Goal: Obtain resource: Download file/media

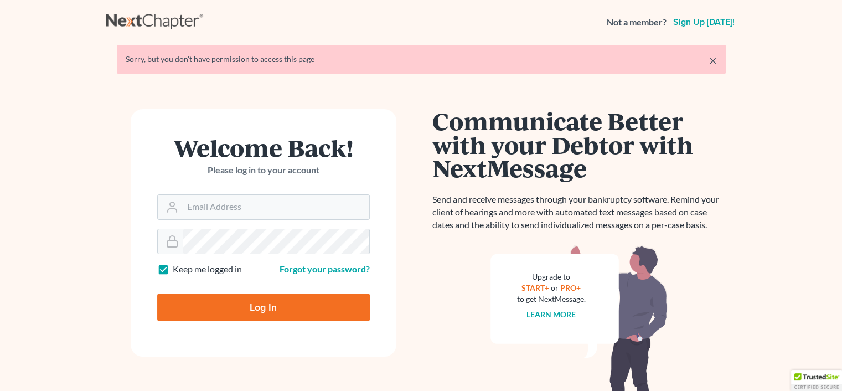
type input "rachel@farthing.legal"
click at [292, 318] on input "Log In" at bounding box center [263, 307] width 213 height 28
type input "Thinking..."
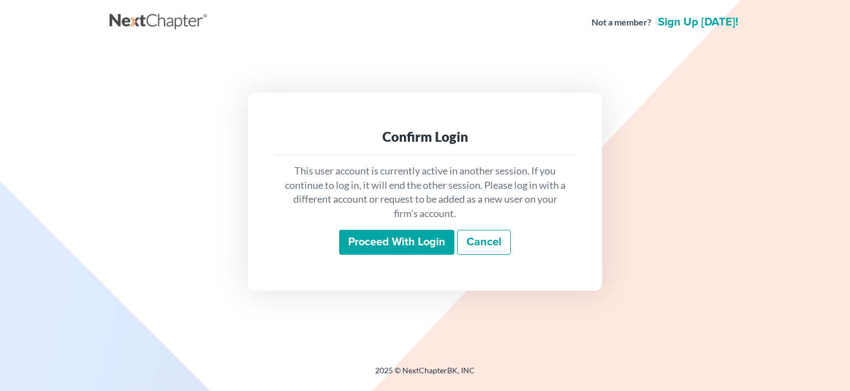
click at [367, 239] on input "Proceed with login" at bounding box center [396, 242] width 115 height 25
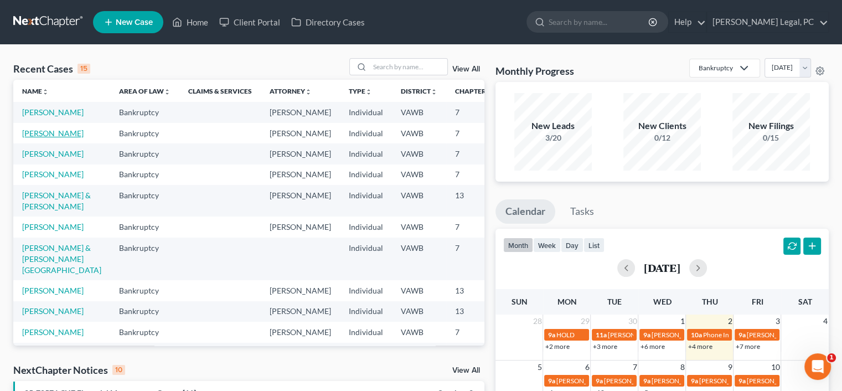
click at [27, 138] on link "Honaker, Gwendolyn" at bounding box center [52, 132] width 61 height 9
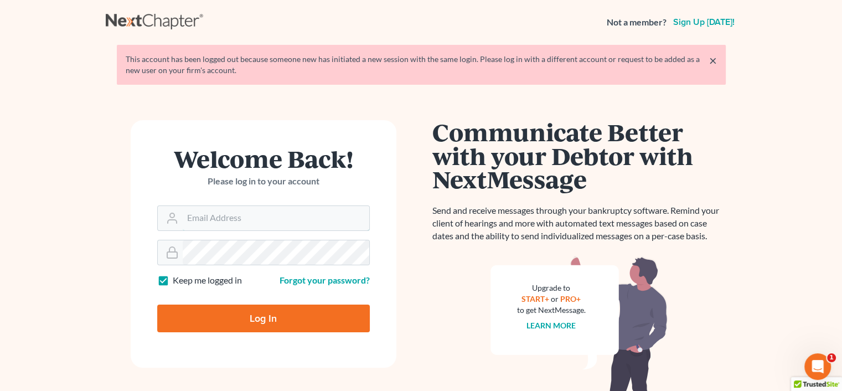
type input "[PERSON_NAME][EMAIL_ADDRESS][PERSON_NAME][DOMAIN_NAME]"
click at [263, 322] on input "Log In" at bounding box center [263, 319] width 213 height 28
type input "Thinking..."
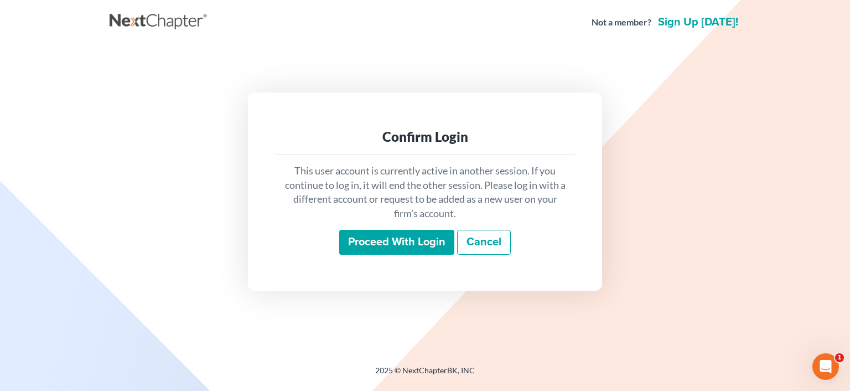
click at [358, 241] on input "Proceed with login" at bounding box center [396, 242] width 115 height 25
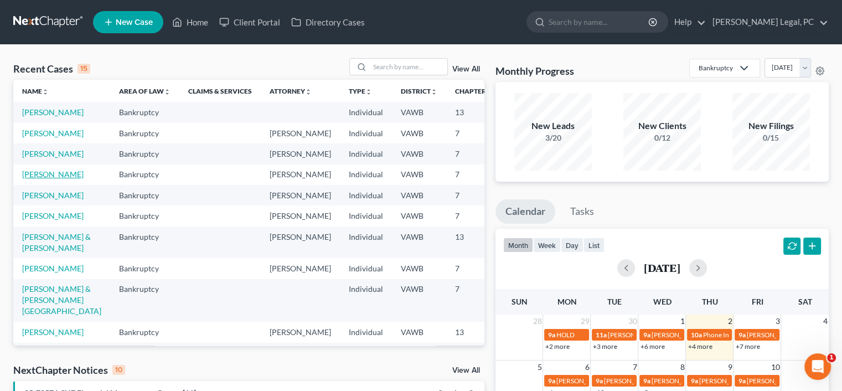
click at [30, 179] on link "Honaker, Gwendolyn" at bounding box center [52, 173] width 61 height 9
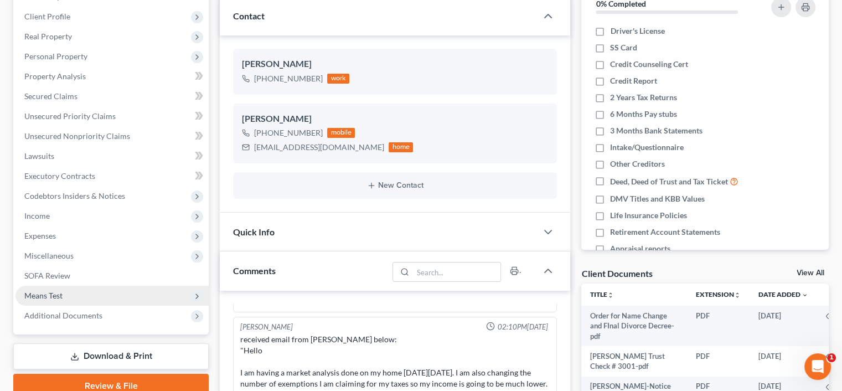
scroll to position [166, 0]
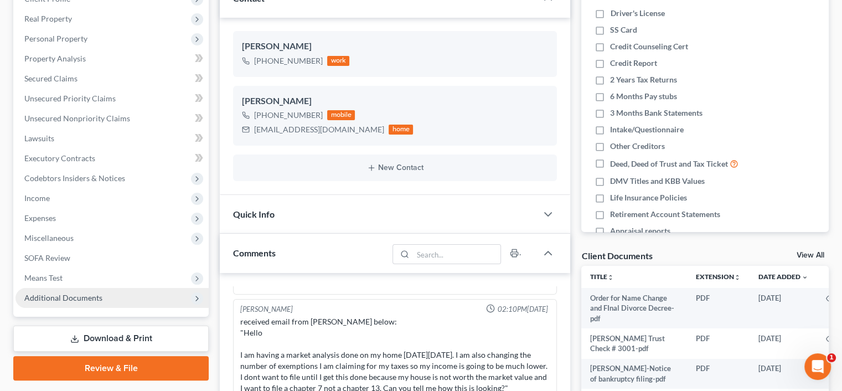
click at [65, 296] on span "Additional Documents" at bounding box center [63, 297] width 78 height 9
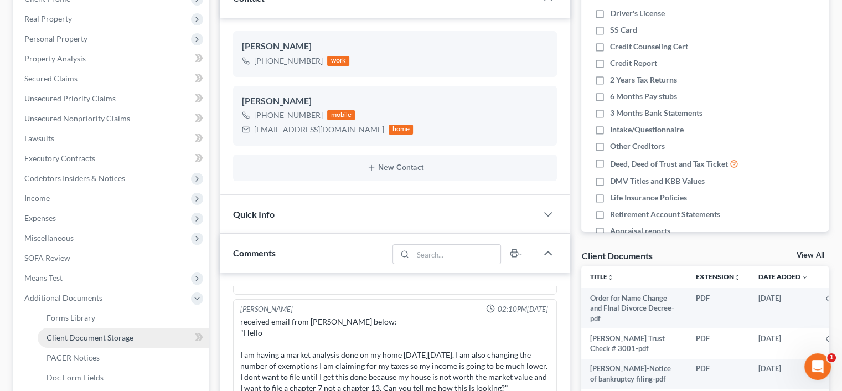
click at [74, 334] on span "Client Document Storage" at bounding box center [90, 337] width 87 height 9
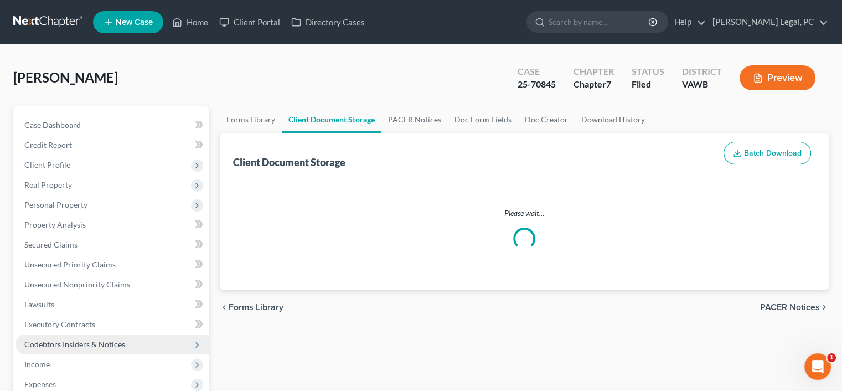
select select "0"
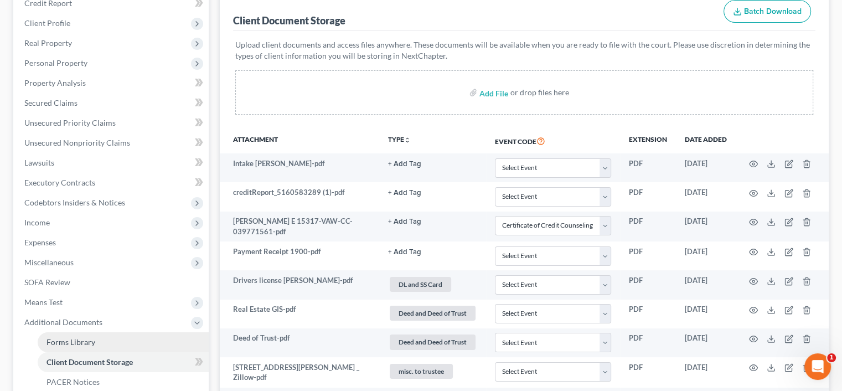
scroll to position [166, 0]
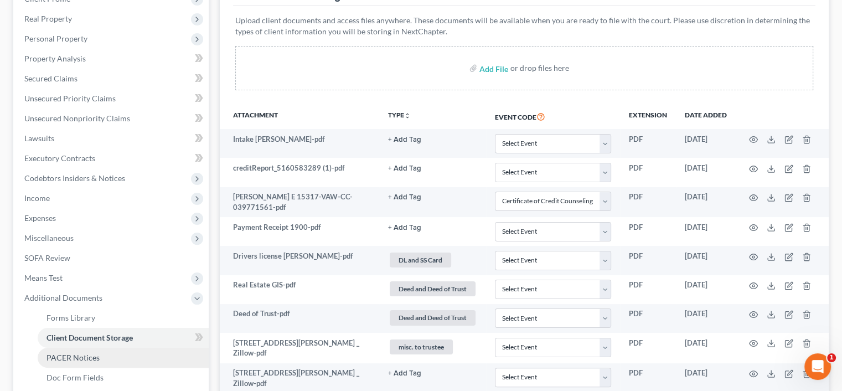
click at [76, 352] on link "PACER Notices" at bounding box center [123, 358] width 171 height 20
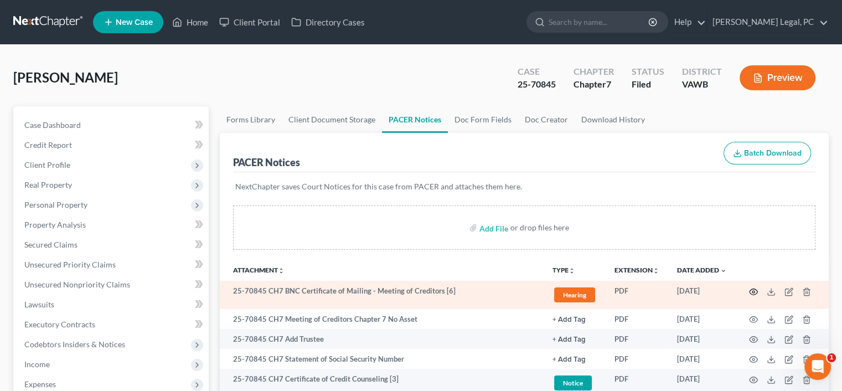
click at [753, 294] on icon "button" at bounding box center [754, 291] width 8 height 6
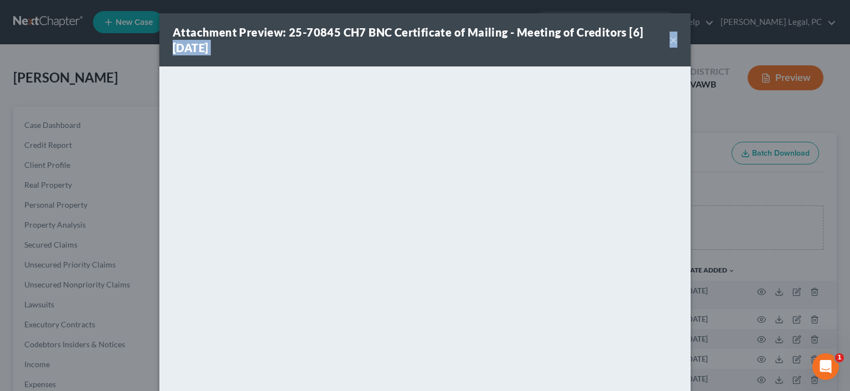
drag, startPoint x: 684, startPoint y: 18, endPoint x: 698, endPoint y: 55, distance: 39.8
click at [698, 51] on div "Attachment Preview: 25-70845 CH7 BNC Certificate of Mailing - Meeting of Credit…" at bounding box center [425, 195] width 850 height 391
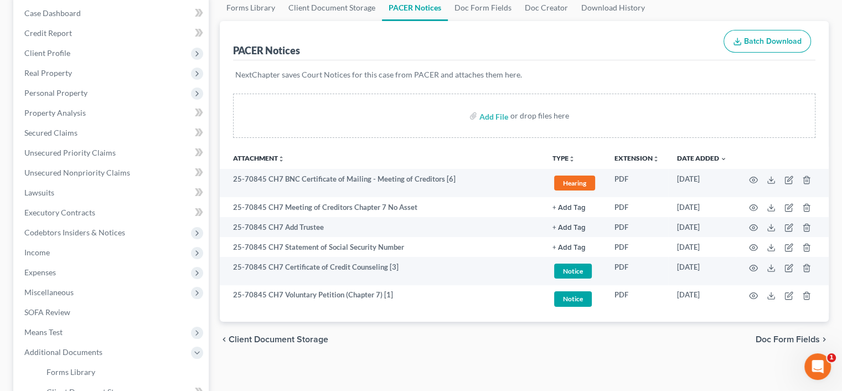
scroll to position [166, 0]
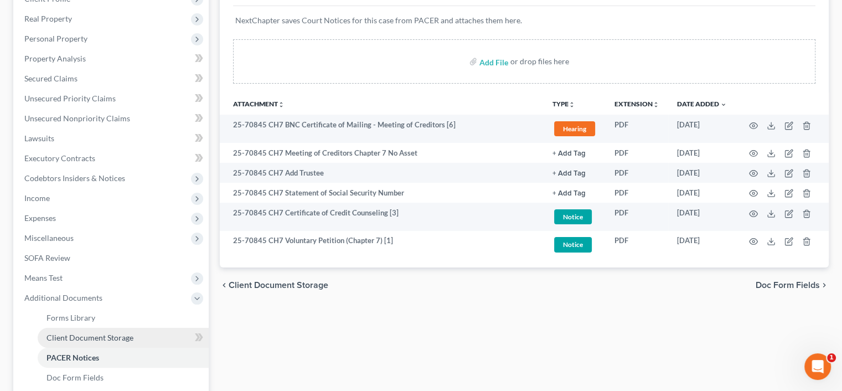
click at [80, 341] on span "Client Document Storage" at bounding box center [90, 337] width 87 height 9
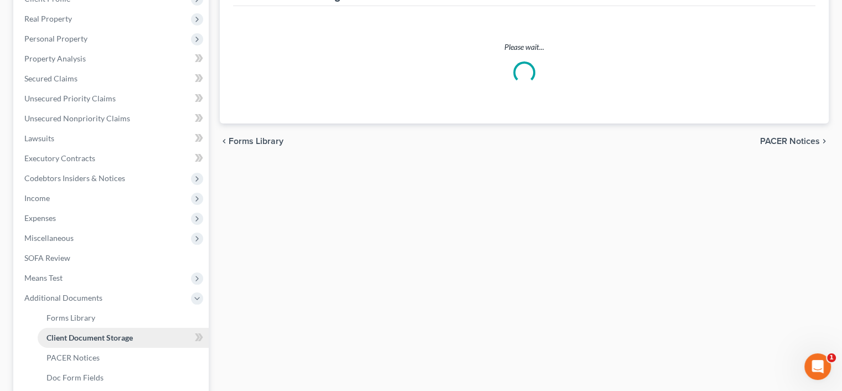
scroll to position [11, 0]
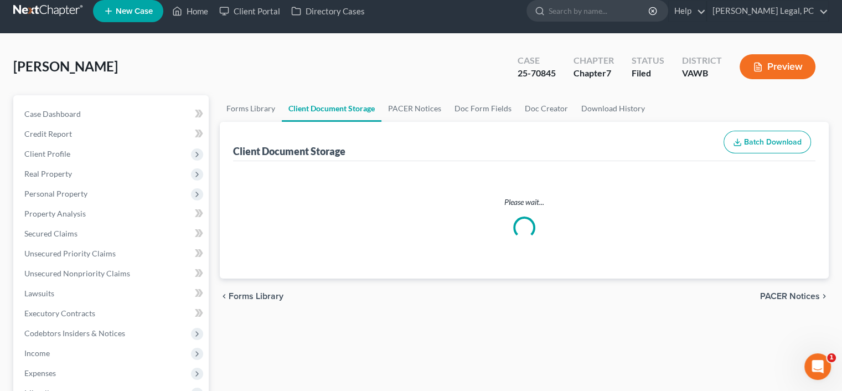
click at [80, 341] on ul "Case Dashboard Payments Invoices Payments Payments Credit Report Client Profile" at bounding box center [112, 343] width 193 height 478
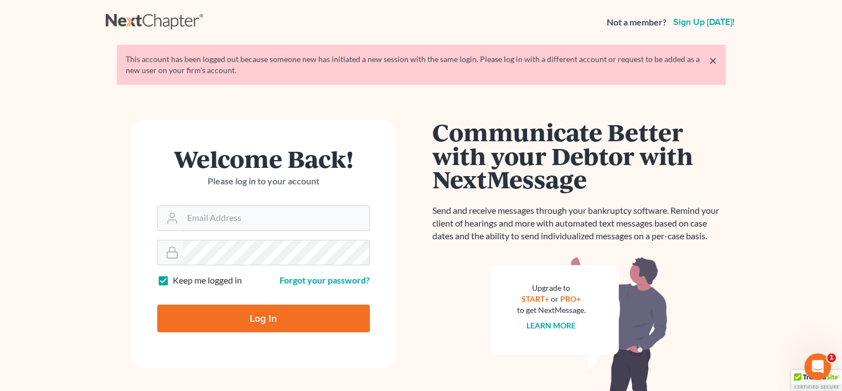
type input "[PERSON_NAME][EMAIL_ADDRESS][PERSON_NAME][DOMAIN_NAME]"
click at [187, 322] on input "Log In" at bounding box center [263, 319] width 213 height 28
type input "Thinking..."
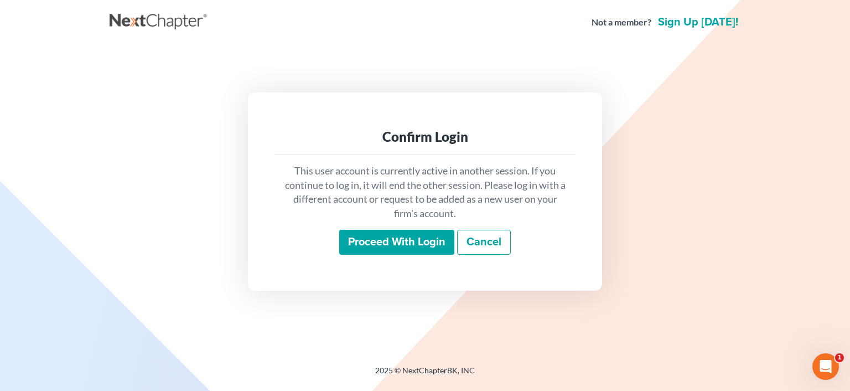
click at [415, 244] on input "Proceed with login" at bounding box center [396, 242] width 115 height 25
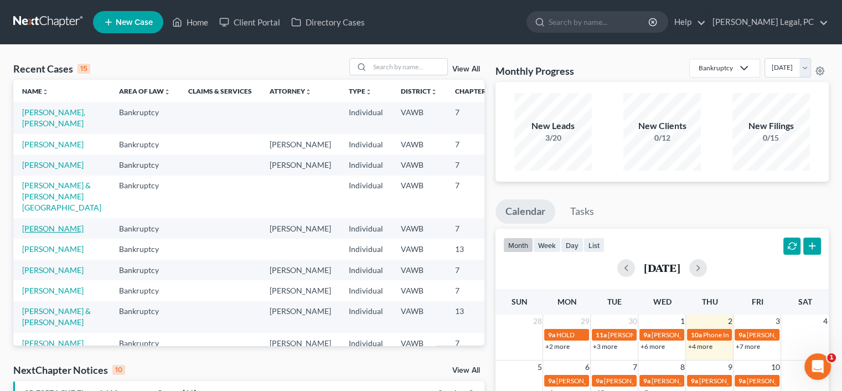
click at [34, 233] on link "Honaker, Gwendolyn" at bounding box center [52, 228] width 61 height 9
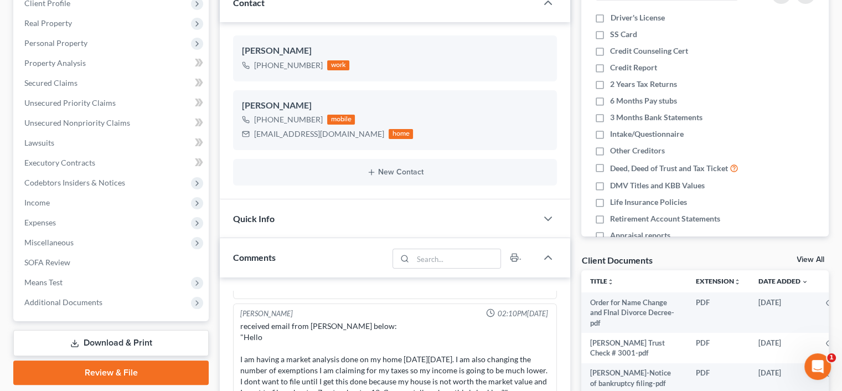
scroll to position [166, 0]
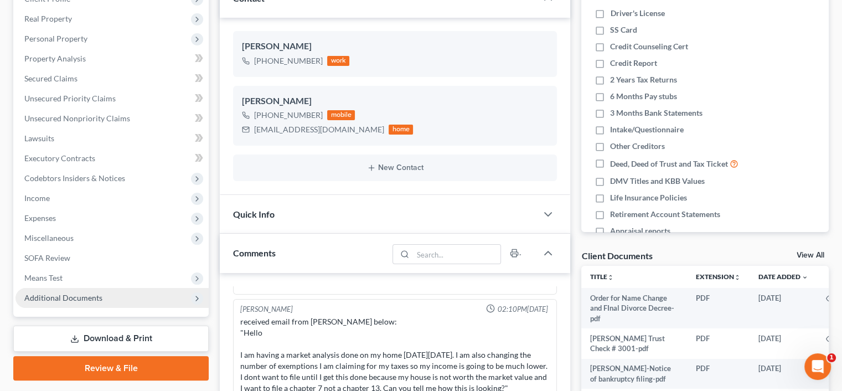
click at [69, 296] on span "Additional Documents" at bounding box center [63, 297] width 78 height 9
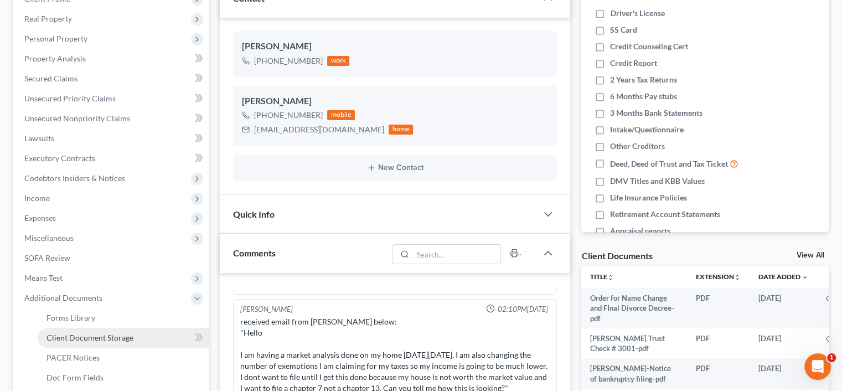
click at [71, 335] on span "Client Document Storage" at bounding box center [90, 337] width 87 height 9
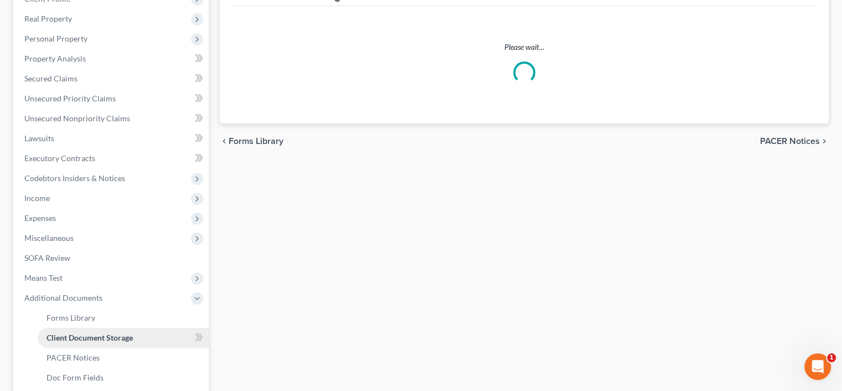
scroll to position [49, 0]
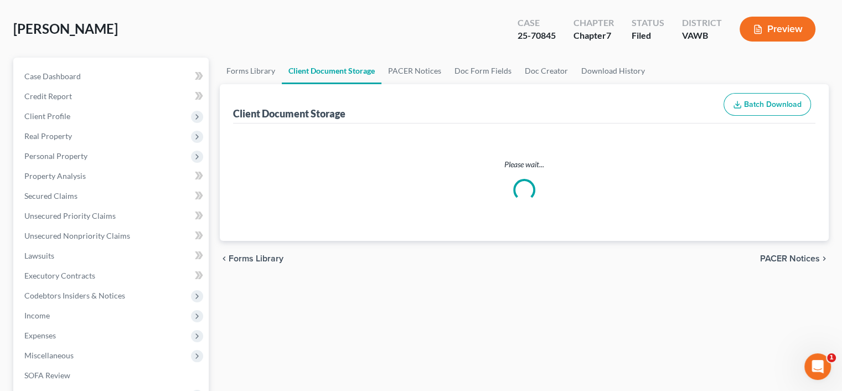
select select "0"
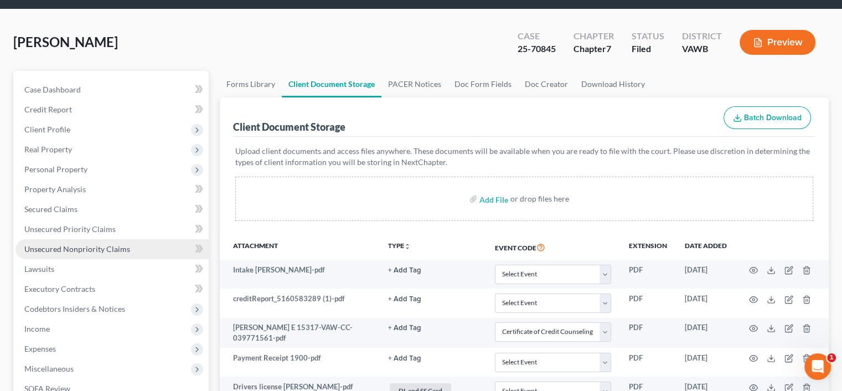
scroll to position [55, 0]
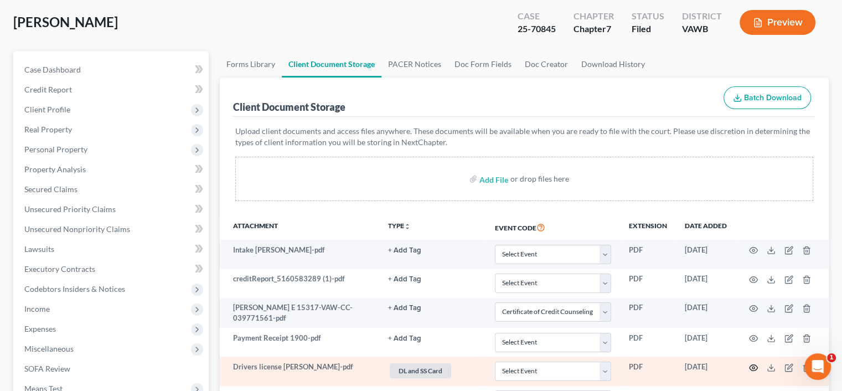
click at [750, 365] on icon "button" at bounding box center [753, 367] width 9 height 9
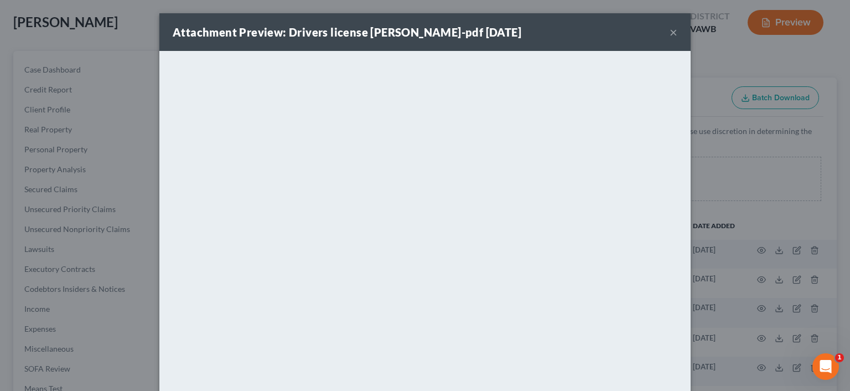
click at [670, 32] on button "×" at bounding box center [674, 31] width 8 height 13
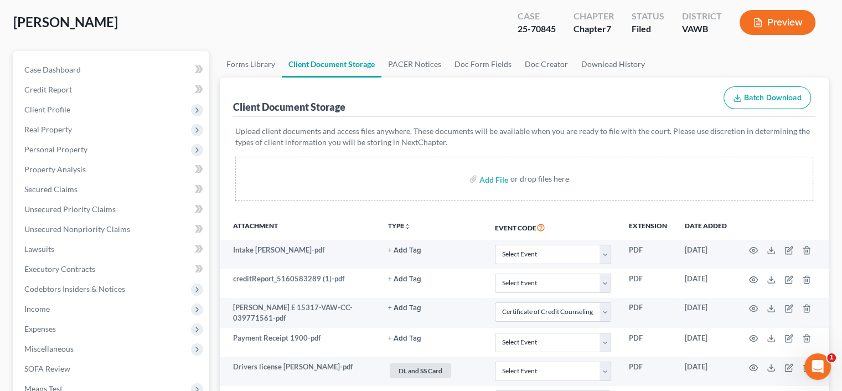
scroll to position [111, 0]
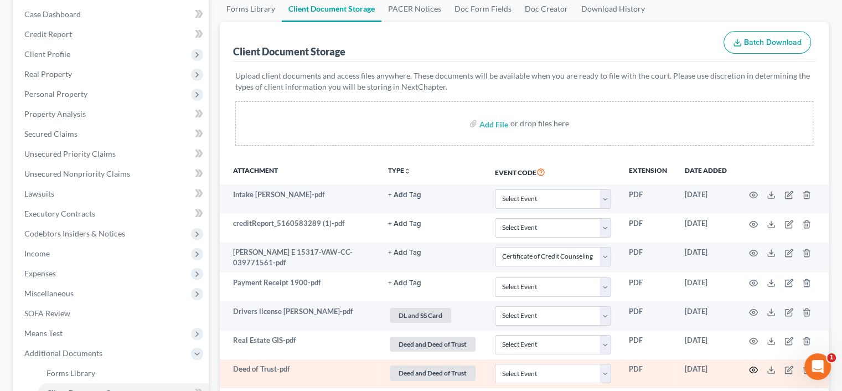
click at [755, 367] on icon "button" at bounding box center [754, 370] width 8 height 6
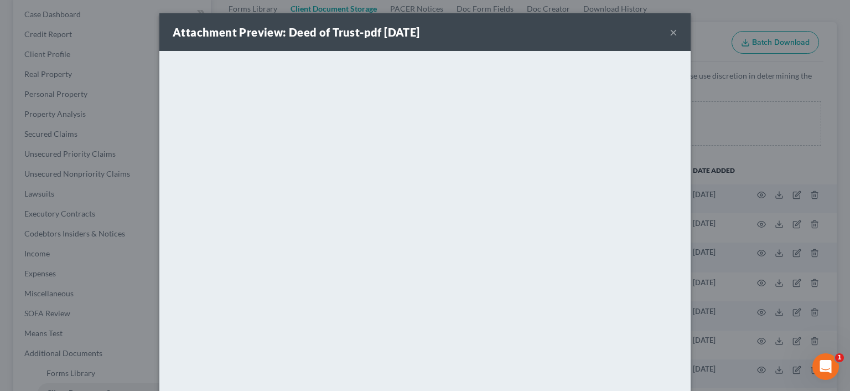
click at [671, 30] on button "×" at bounding box center [674, 31] width 8 height 13
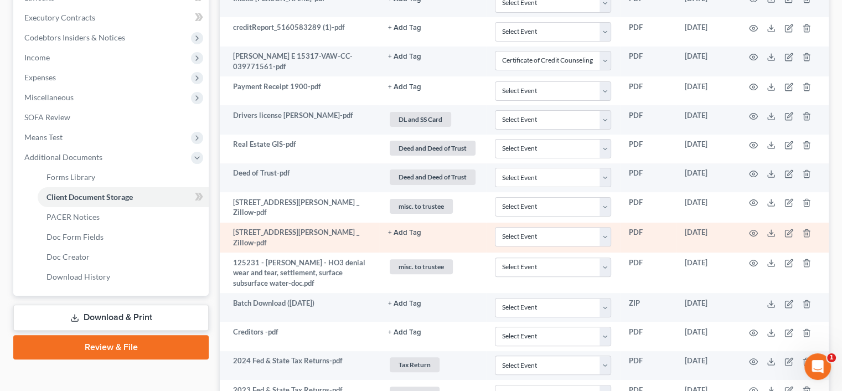
scroll to position [332, 0]
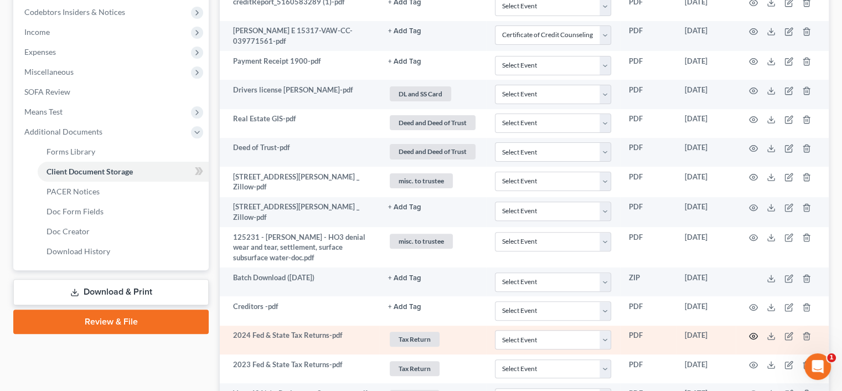
click at [754, 333] on icon "button" at bounding box center [753, 336] width 9 height 9
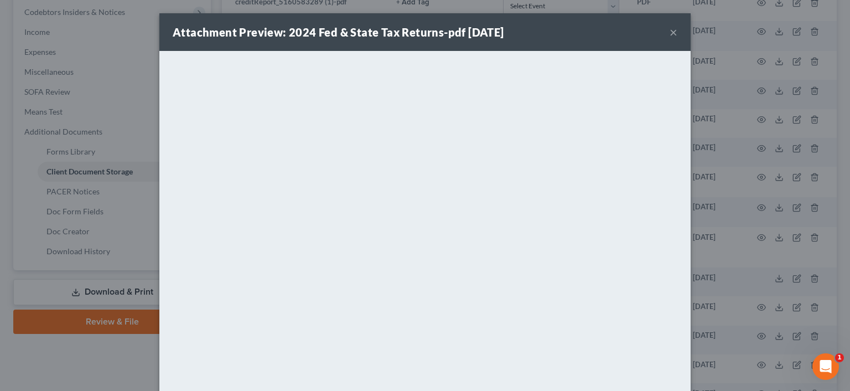
click at [676, 33] on div "Attachment Preview: 2024 Fed & State Tax Returns-pdf 08/27/2025 ×" at bounding box center [425, 32] width 532 height 38
click at [673, 33] on div "Attachment Preview: 2024 Fed & State Tax Returns-pdf 08/27/2025 ×" at bounding box center [425, 32] width 532 height 38
click at [671, 32] on button "×" at bounding box center [674, 31] width 8 height 13
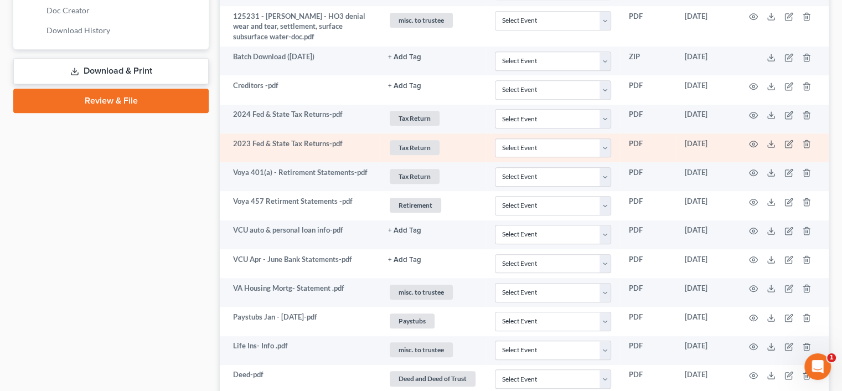
scroll to position [554, 0]
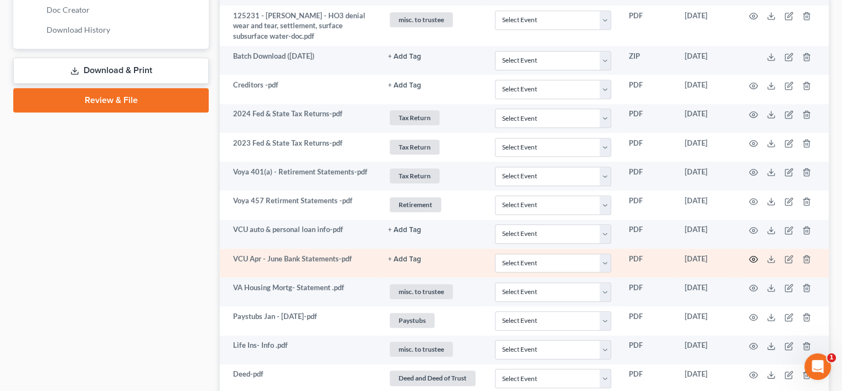
click at [755, 255] on icon "button" at bounding box center [753, 259] width 9 height 9
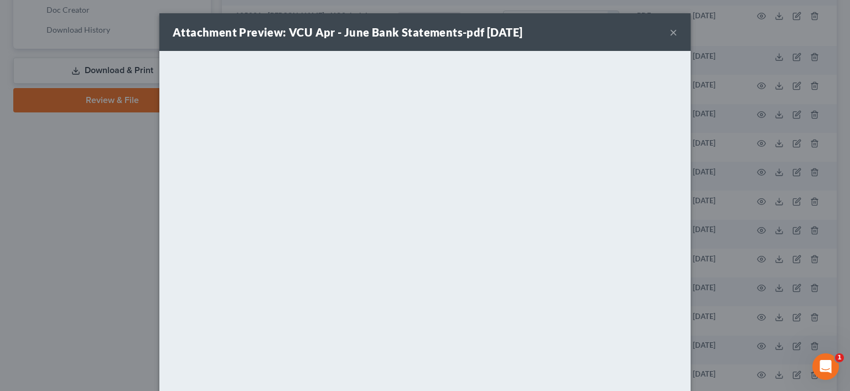
click at [670, 31] on button "×" at bounding box center [674, 31] width 8 height 13
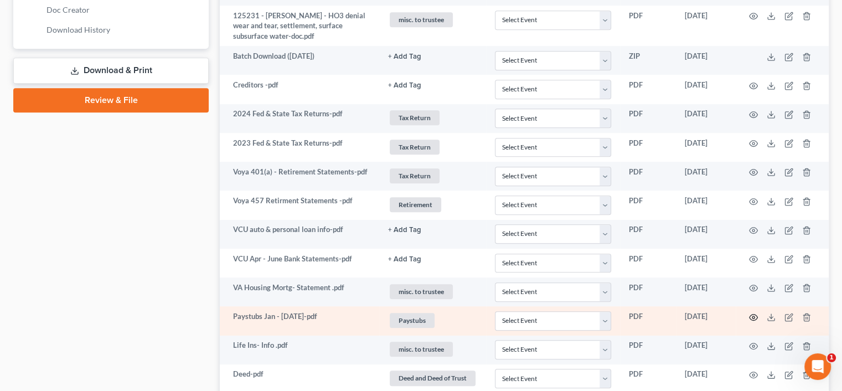
click at [752, 316] on circle "button" at bounding box center [753, 317] width 2 height 2
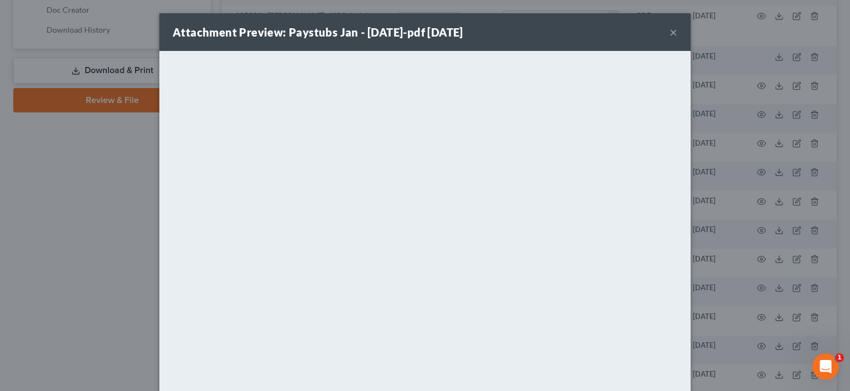
click at [683, 38] on div "Attachment Preview: Paystubs Jan - July 16-pdf 08/27/2025 ×" at bounding box center [425, 32] width 532 height 38
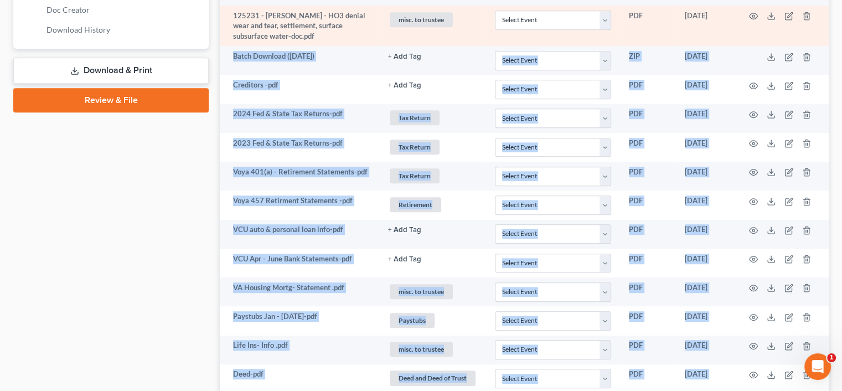
drag, startPoint x: 718, startPoint y: 55, endPoint x: 786, endPoint y: 4, distance: 85.5
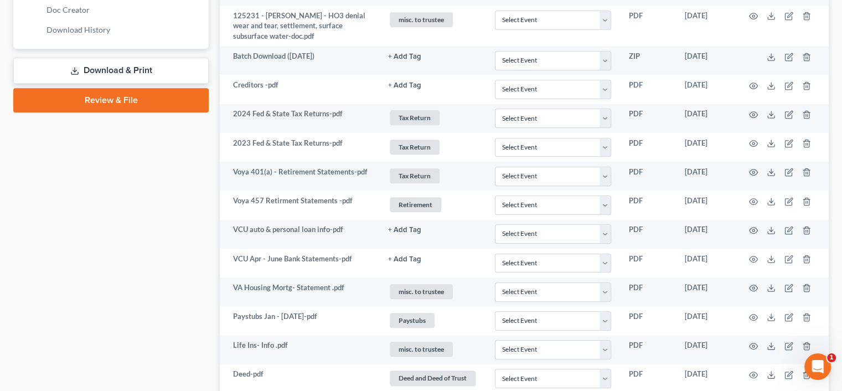
click at [84, 206] on div "Case Dashboard Payments Invoices Payments Payments Credit Report Client Profile" at bounding box center [111, 156] width 207 height 1207
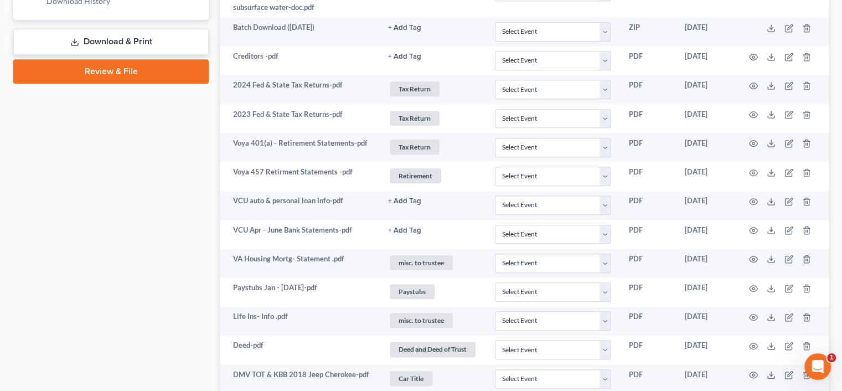
scroll to position [609, 0]
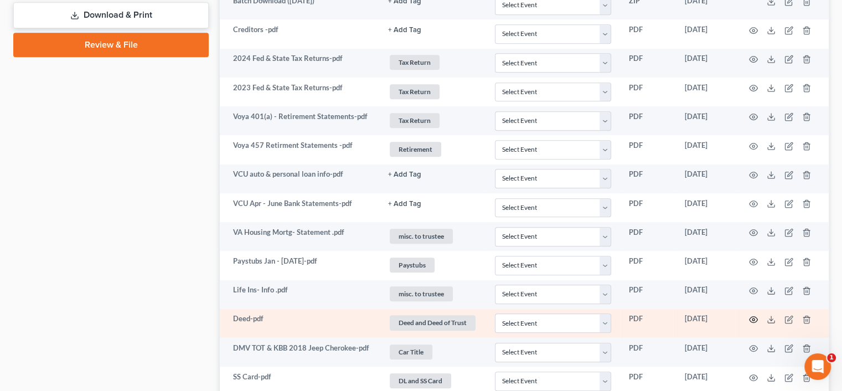
click at [752, 315] on icon "button" at bounding box center [753, 319] width 9 height 9
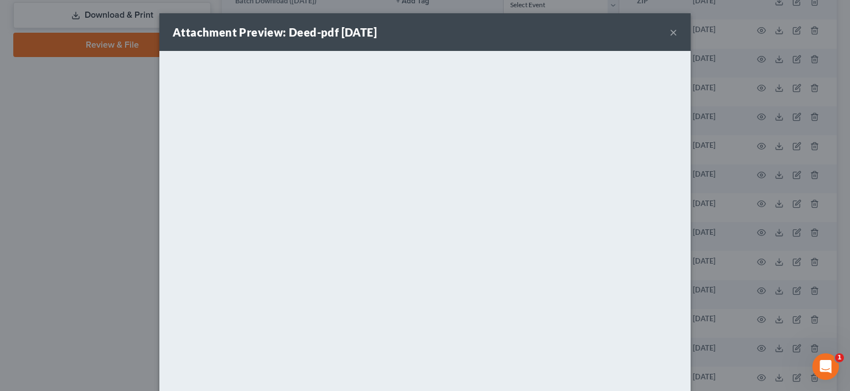
click at [673, 32] on button "×" at bounding box center [674, 31] width 8 height 13
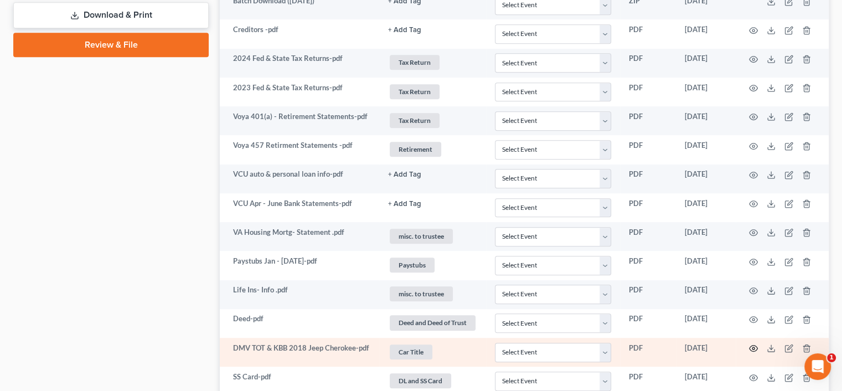
click at [753, 347] on circle "button" at bounding box center [753, 348] width 2 height 2
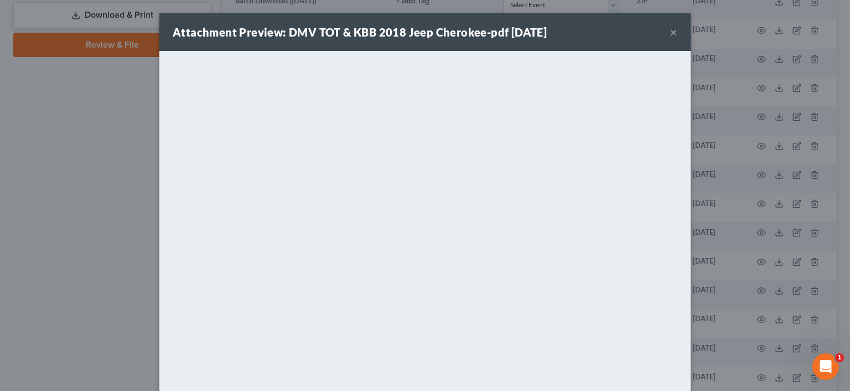
click at [670, 30] on button "×" at bounding box center [674, 31] width 8 height 13
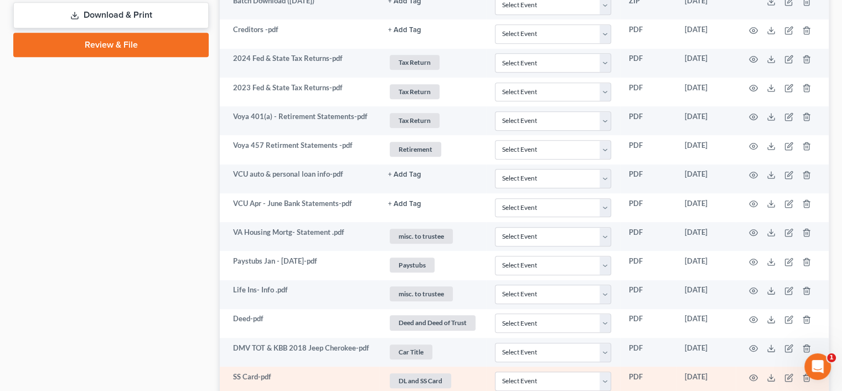
click at [760, 380] on td at bounding box center [782, 381] width 93 height 29
click at [756, 374] on icon "button" at bounding box center [753, 377] width 9 height 9
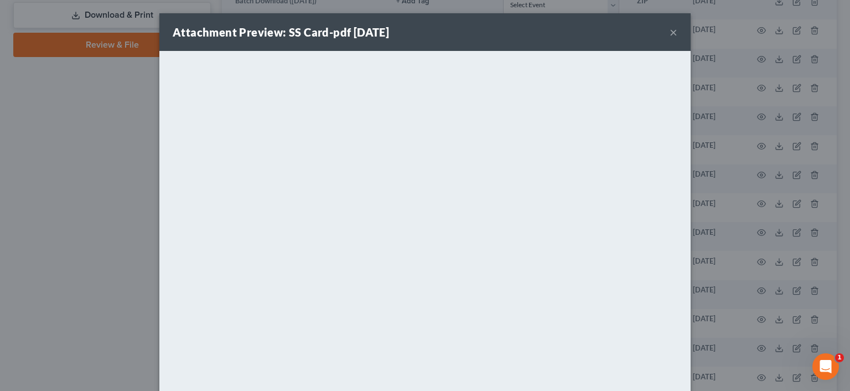
click at [670, 33] on button "×" at bounding box center [674, 31] width 8 height 13
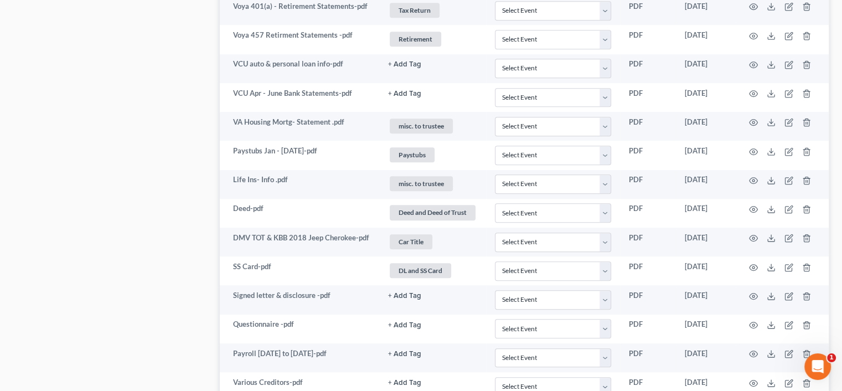
scroll to position [720, 0]
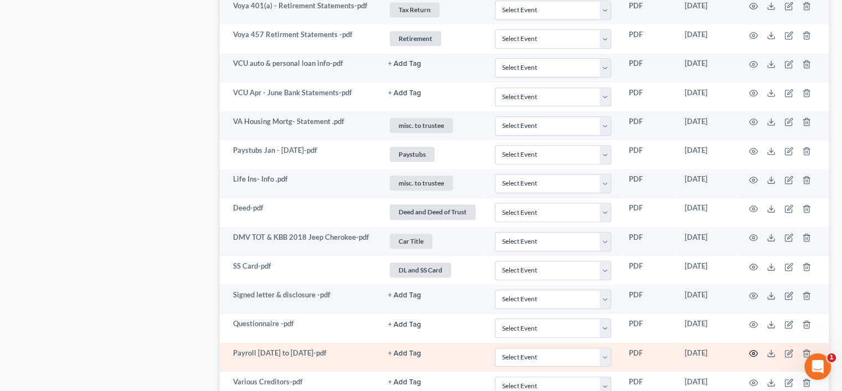
click at [754, 352] on circle "button" at bounding box center [753, 353] width 2 height 2
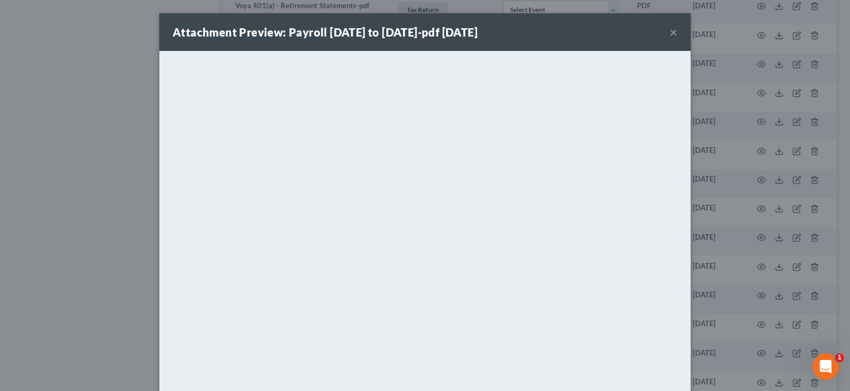
click at [674, 31] on div "Attachment Preview: Payroll 6-24-25 to 9-9-25-pdf 09/18/2025 ×" at bounding box center [425, 32] width 532 height 38
click at [670, 33] on button "×" at bounding box center [674, 31] width 8 height 13
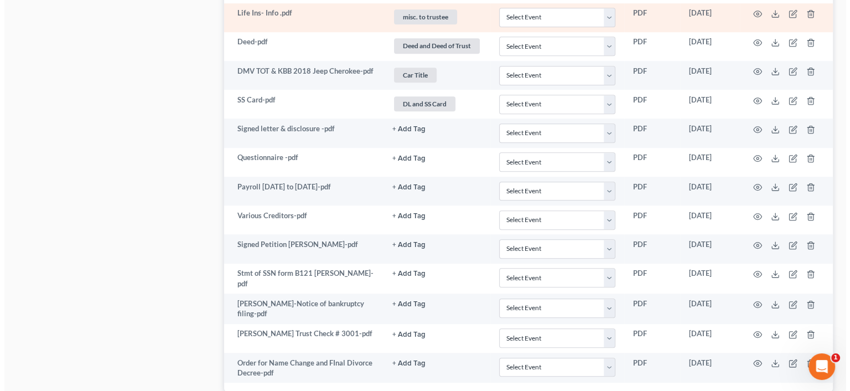
scroll to position [941, 0]
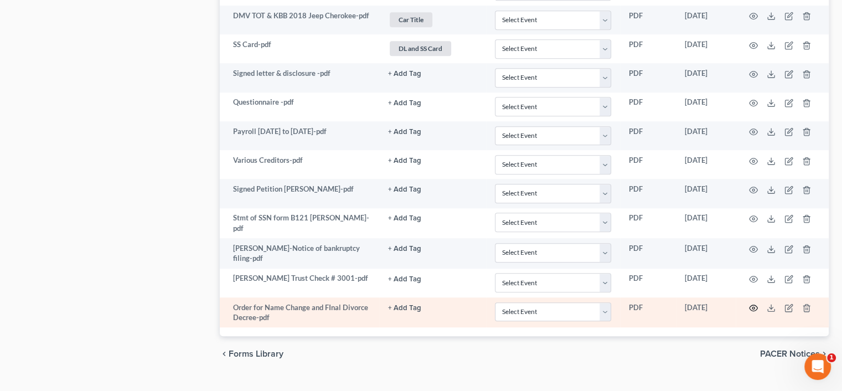
click at [755, 303] on icon "button" at bounding box center [753, 307] width 9 height 9
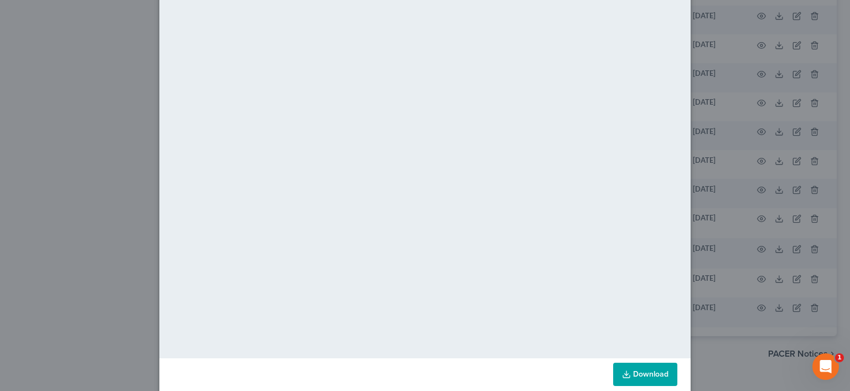
scroll to position [73, 0]
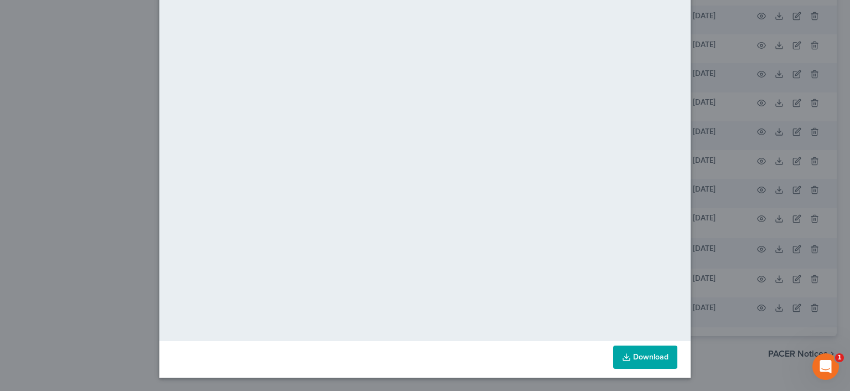
click at [665, 355] on link "Download" at bounding box center [645, 356] width 64 height 23
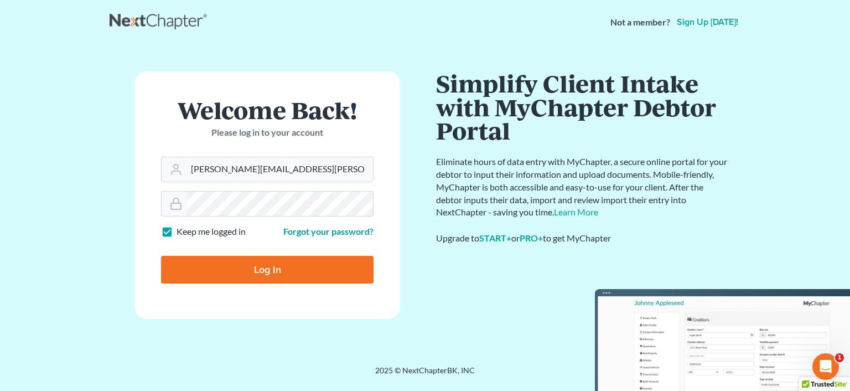
drag, startPoint x: 182, startPoint y: 236, endPoint x: 282, endPoint y: 278, distance: 109.0
click at [282, 278] on form "Welcome Back! Please log in to your account Email Address rachel@farthing.legal…" at bounding box center [268, 194] width 266 height 247
click at [296, 174] on input "rachel@farthing.legal" at bounding box center [280, 169] width 187 height 24
type input "sharonw@sfarthinglaw.com"
click at [302, 264] on input "Log In" at bounding box center [267, 270] width 213 height 28
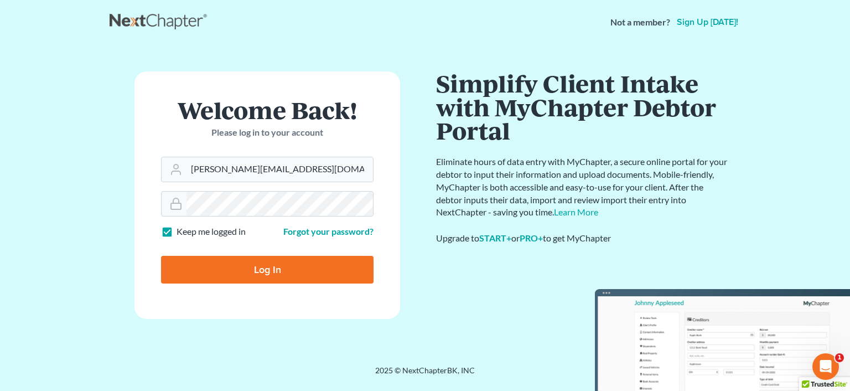
type input "Thinking..."
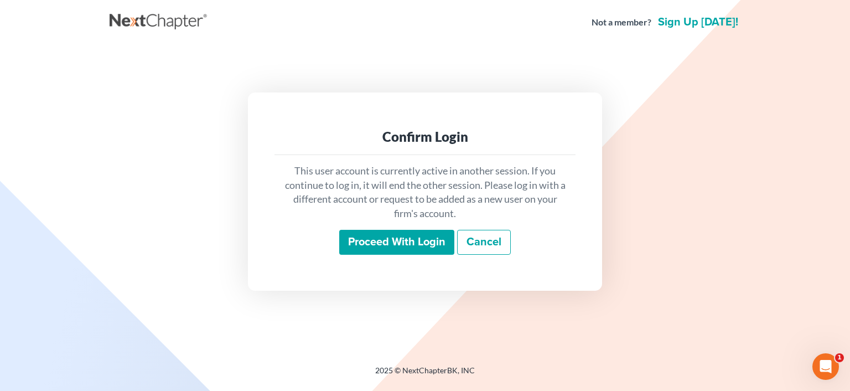
click at [387, 240] on input "Proceed with login" at bounding box center [396, 242] width 115 height 25
